Goal: Task Accomplishment & Management: Manage account settings

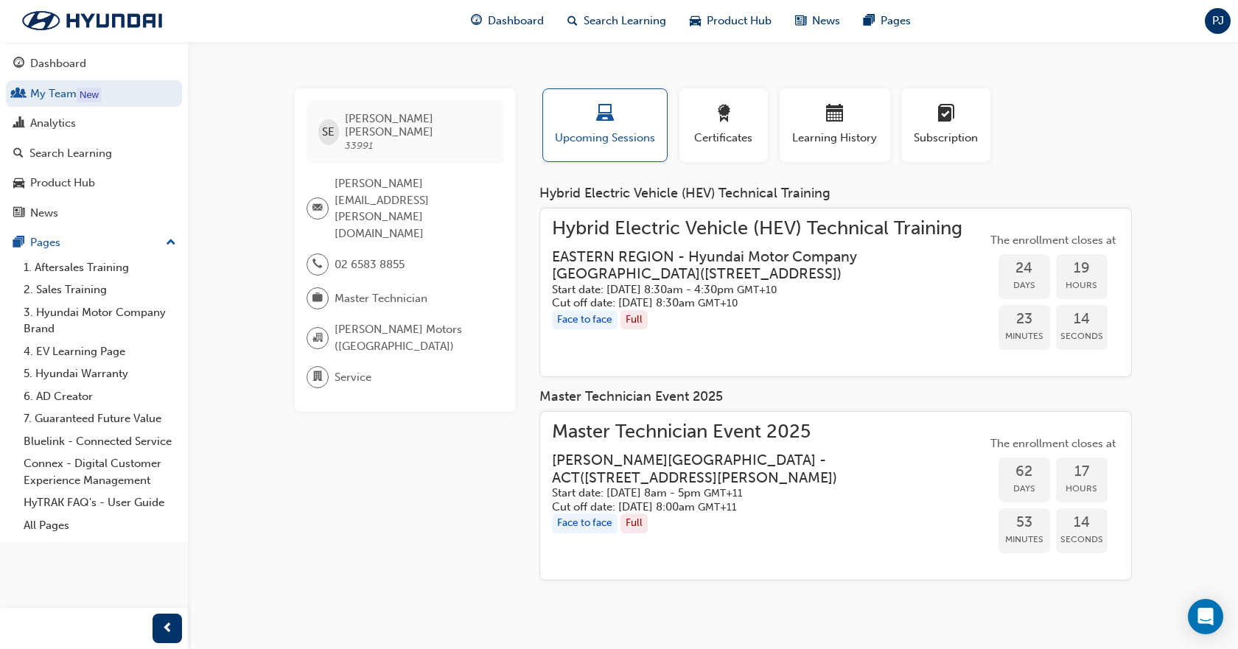
click at [1221, 34] on div "Dashboard Search Learning Product Hub News Pages PJ" at bounding box center [619, 21] width 1238 height 42
click at [1222, 18] on span "PJ" at bounding box center [1219, 21] width 12 height 17
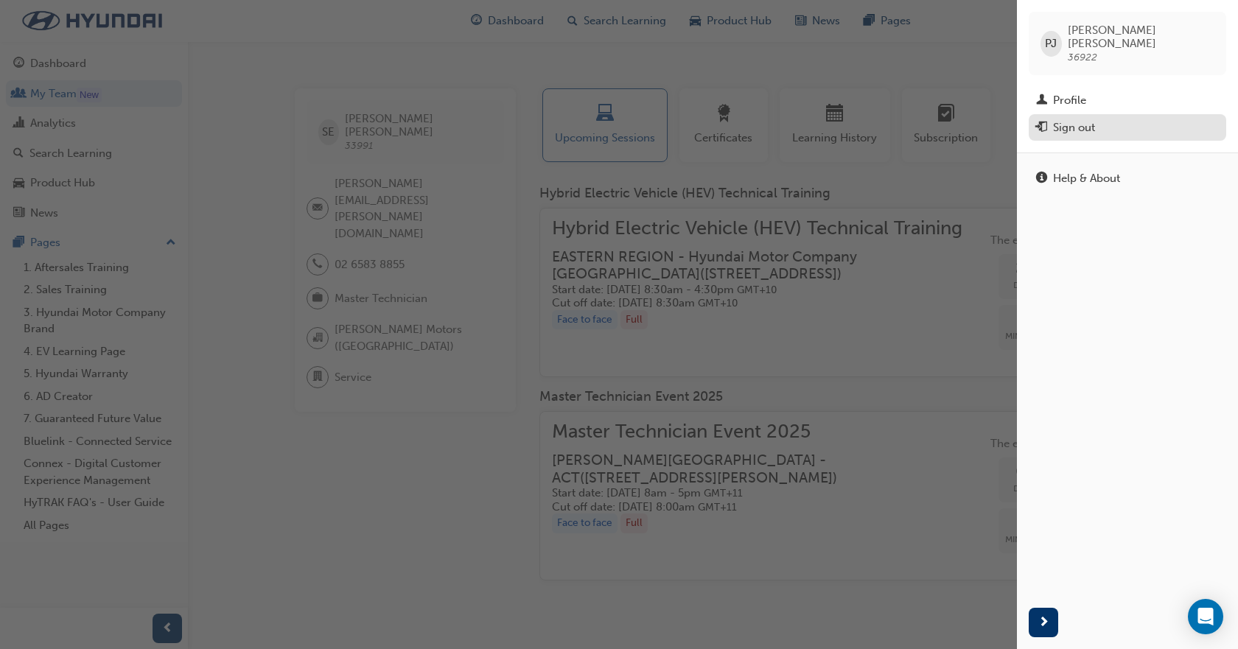
click at [1094, 114] on button "Sign out" at bounding box center [1128, 127] width 198 height 27
